Goal: Obtain resource: Obtain resource

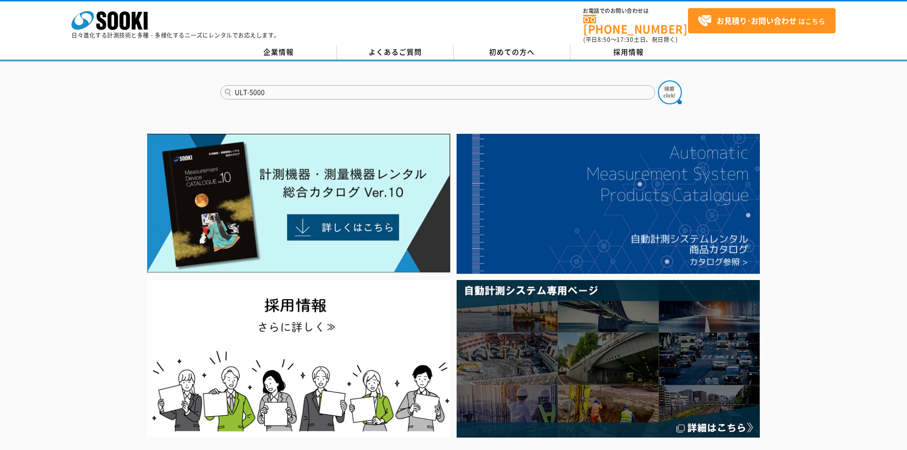
type input "ULT-5000"
click at [658, 80] on button at bounding box center [670, 92] width 24 height 24
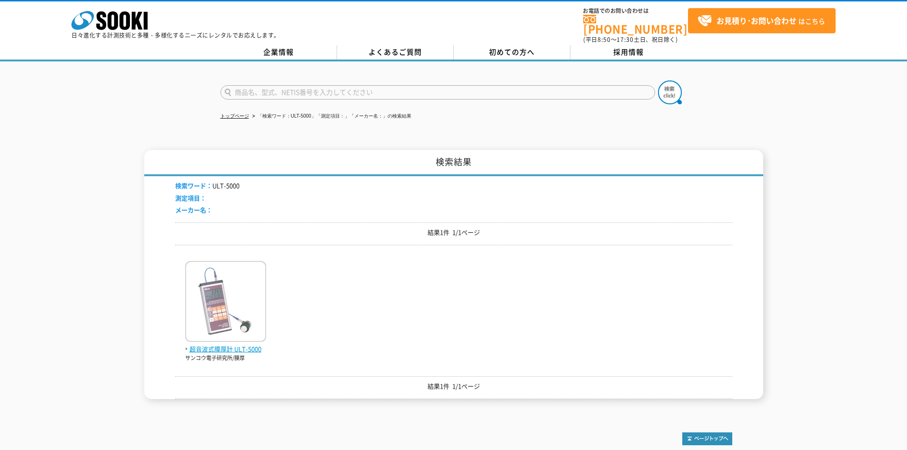
click at [235, 345] on span "超音波式膜厚計 ULT-5000" at bounding box center [225, 349] width 81 height 10
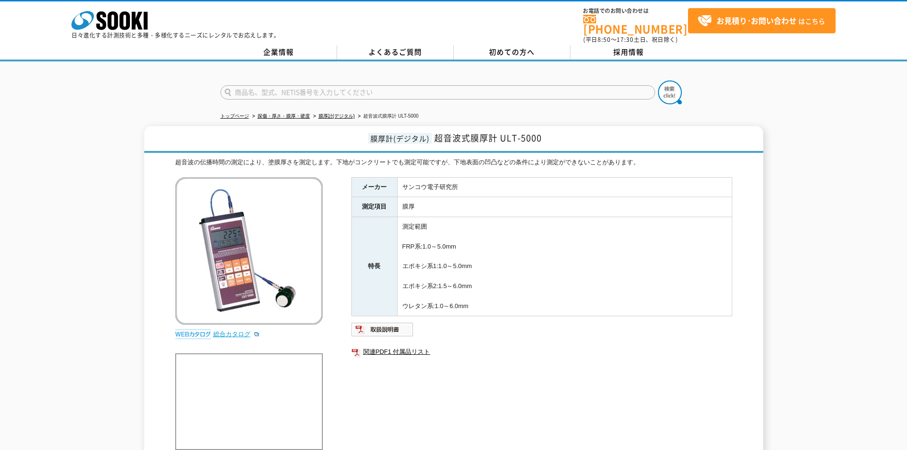
click at [238, 330] on link "総合カタログ" at bounding box center [236, 333] width 47 height 7
